Goal: Find specific page/section: Find specific page/section

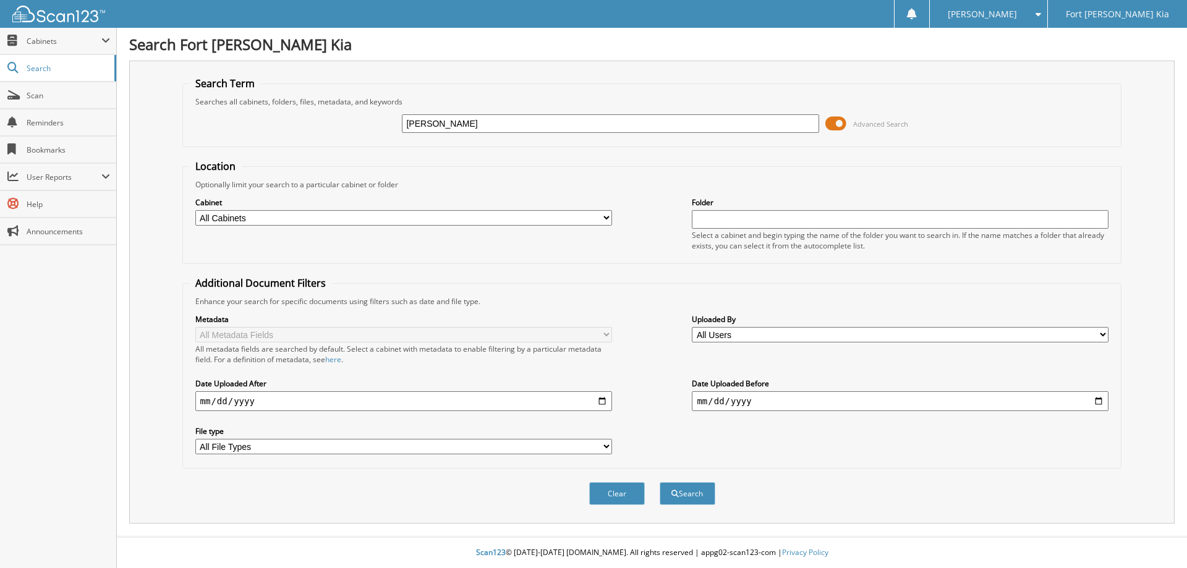
type input "J"
type input "s7248602"
click at [659, 482] on button "Search" at bounding box center [687, 493] width 56 height 23
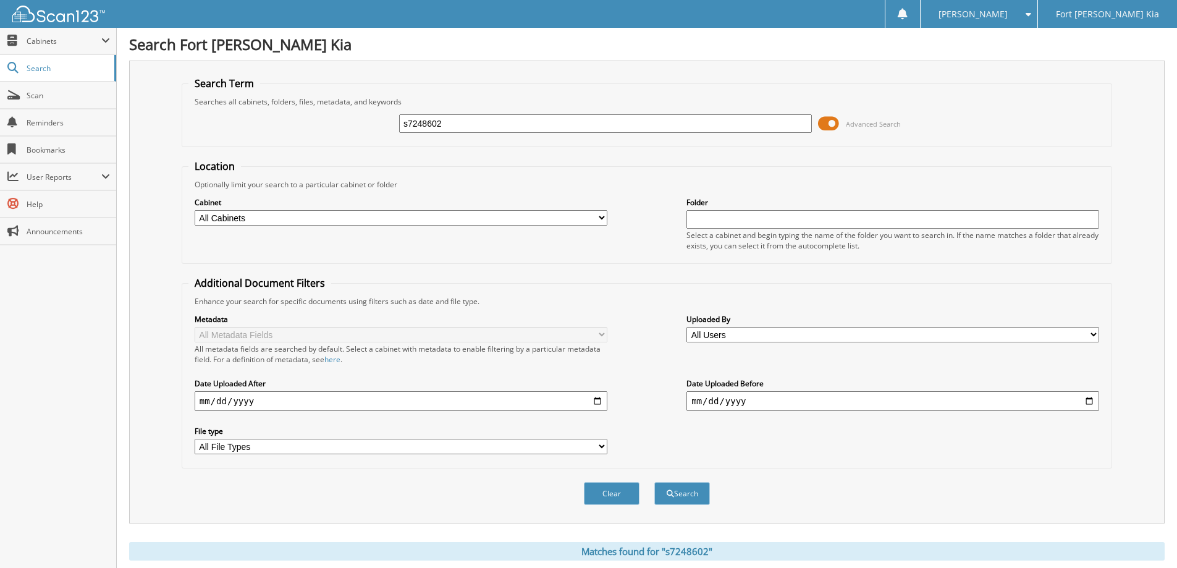
click at [829, 125] on span at bounding box center [828, 123] width 21 height 19
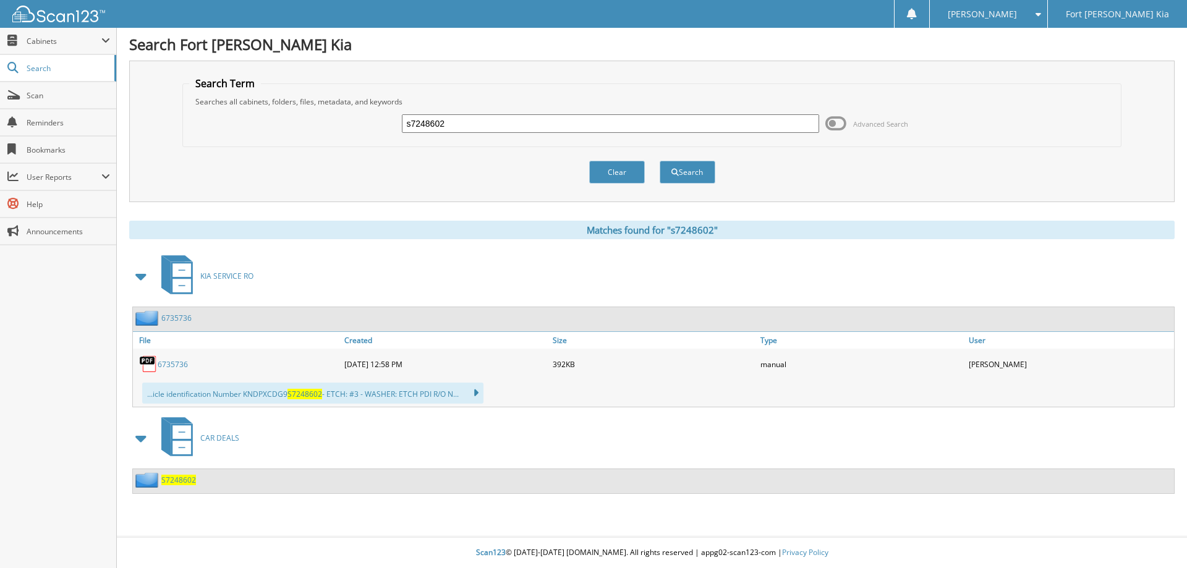
click at [189, 479] on span "S7248602" at bounding box center [178, 480] width 35 height 11
